Goal: Browse casually

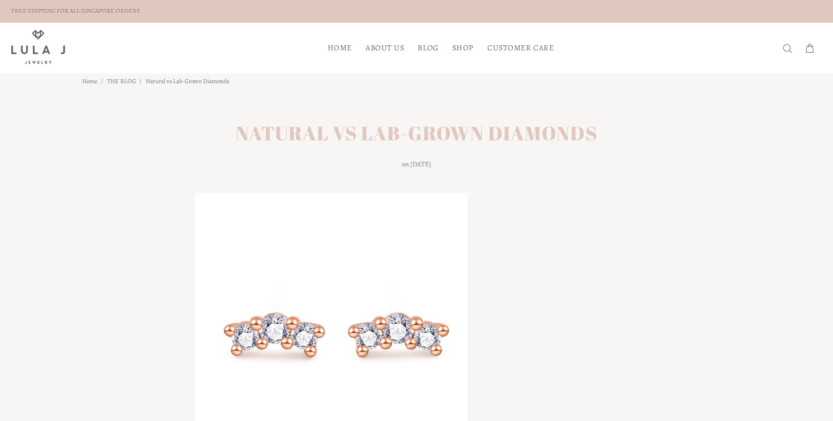
click at [342, 49] on span "HOME" at bounding box center [339, 48] width 24 height 8
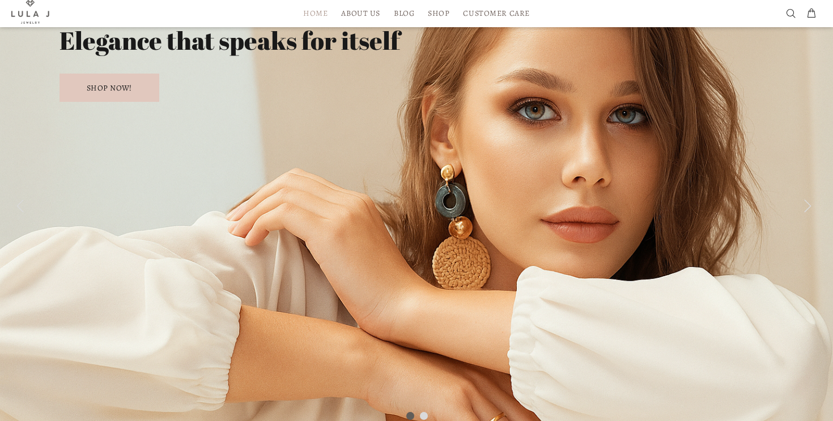
scroll to position [117, 0]
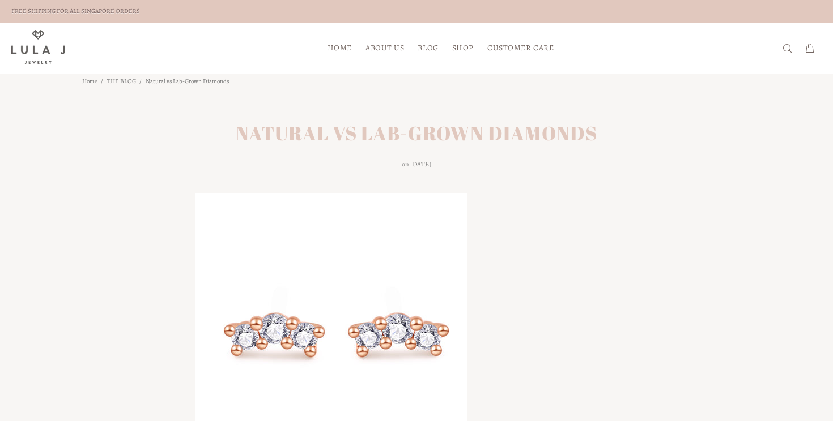
click at [332, 45] on span "HOME" at bounding box center [339, 48] width 24 height 8
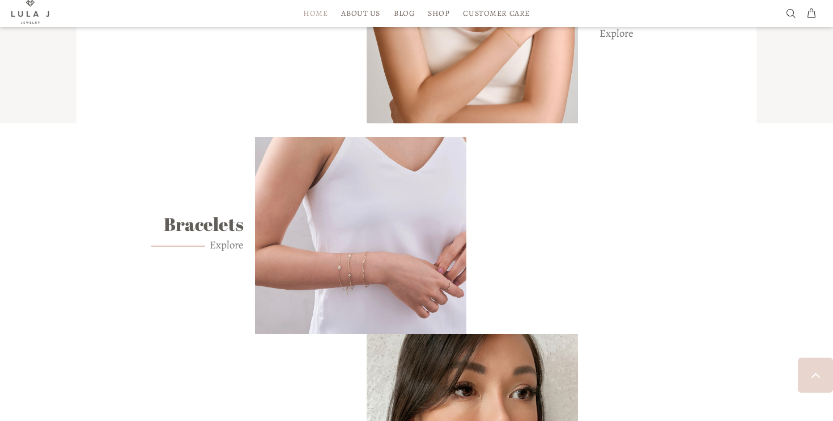
scroll to position [690, 0]
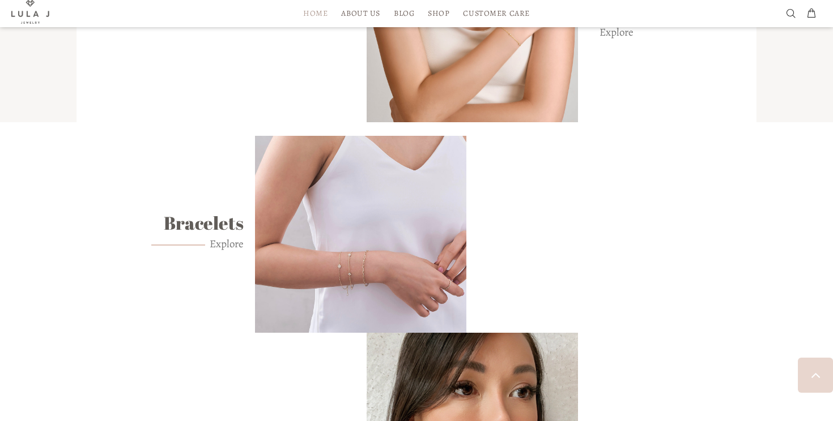
click at [404, 265] on img at bounding box center [360, 234] width 211 height 197
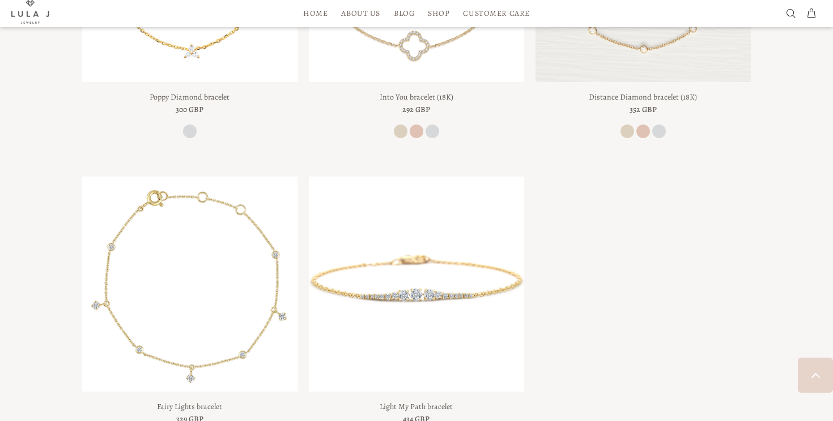
scroll to position [1020, 0]
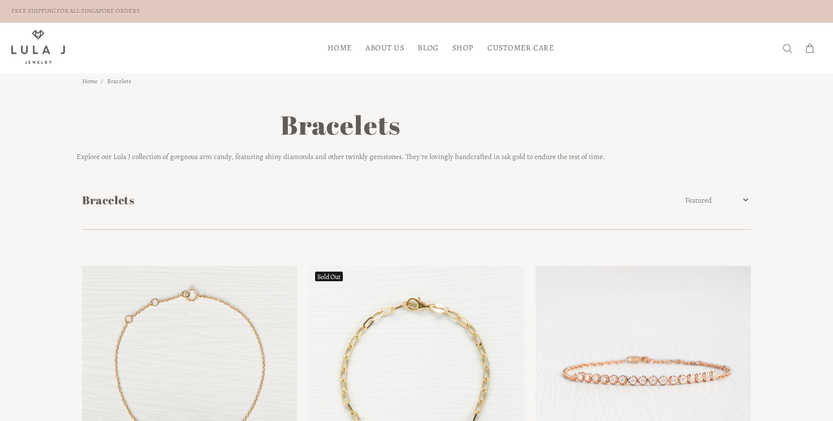
scroll to position [1014, 0]
click at [339, 44] on span "HOME" at bounding box center [339, 48] width 24 height 8
